Goal: Check status: Check status

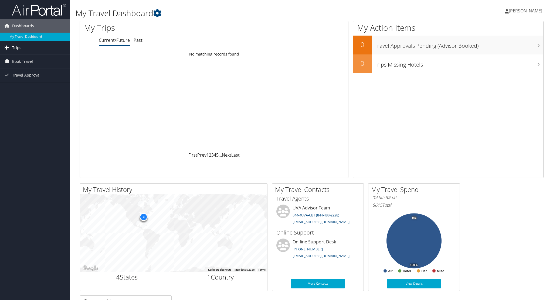
click at [17, 48] on span "Trips" at bounding box center [16, 47] width 9 height 13
click at [20, 66] on link "Past Trips" at bounding box center [35, 67] width 70 height 8
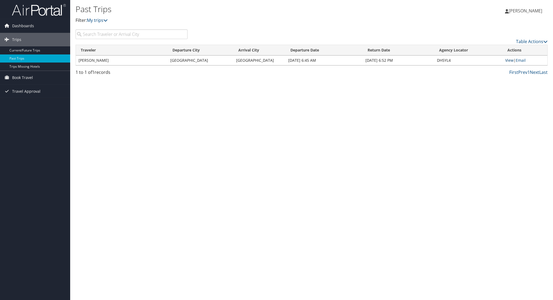
click at [508, 60] on link "View" at bounding box center [509, 60] width 8 height 5
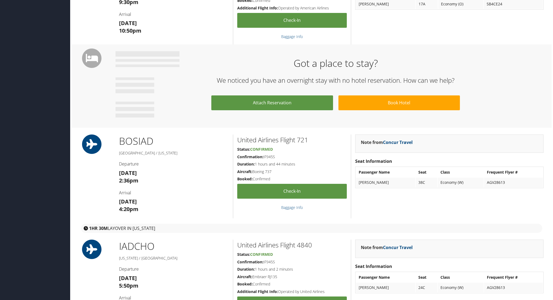
scroll to position [385, 0]
